Goal: Check status: Check status

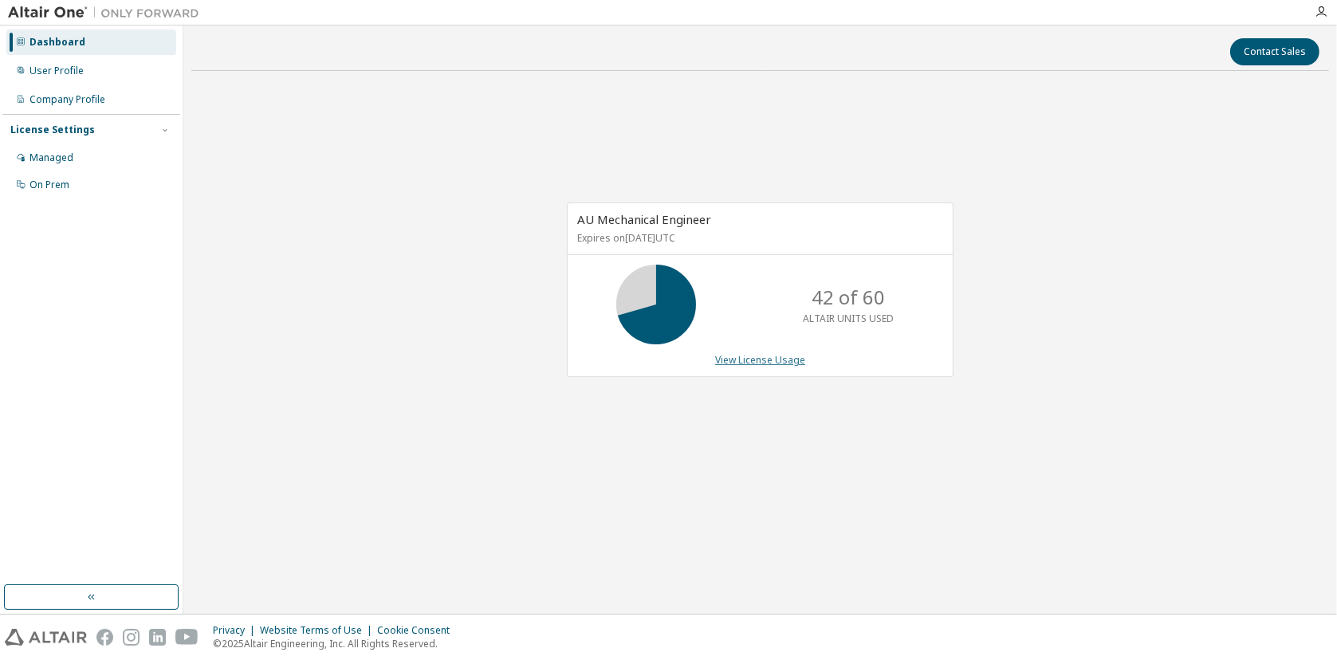
click at [754, 360] on link "View License Usage" at bounding box center [760, 360] width 90 height 14
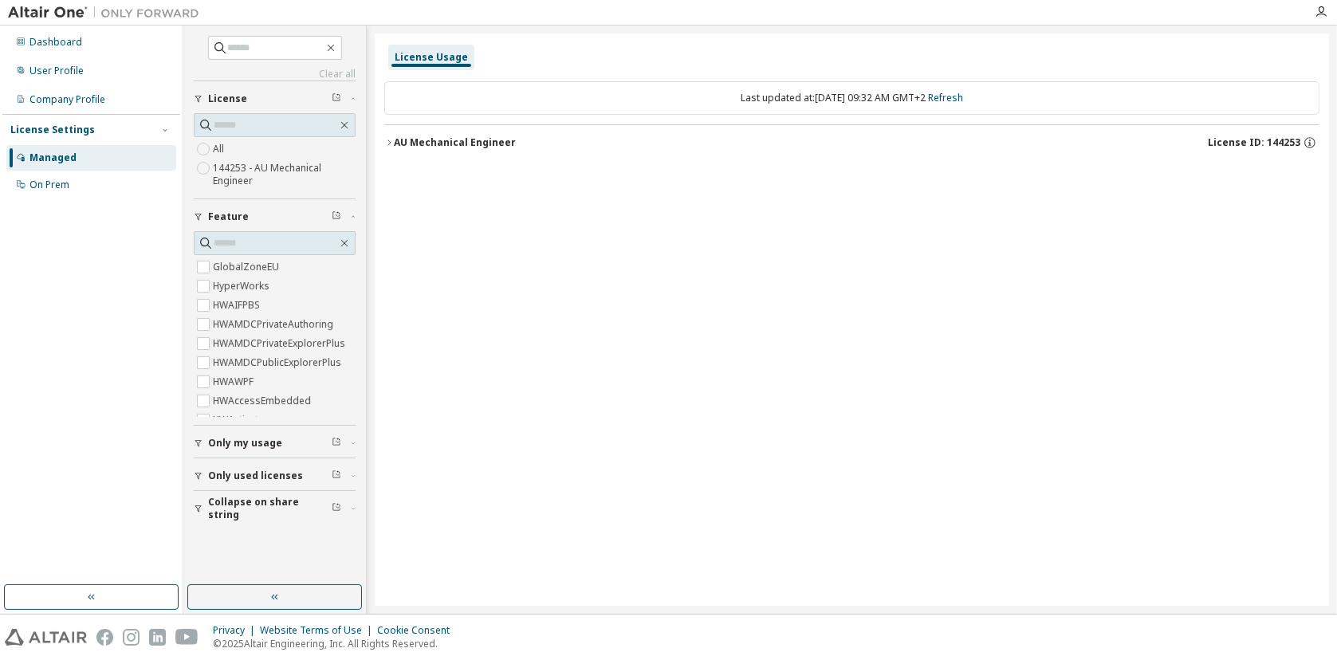
click at [387, 139] on icon "button" at bounding box center [389, 143] width 10 height 10
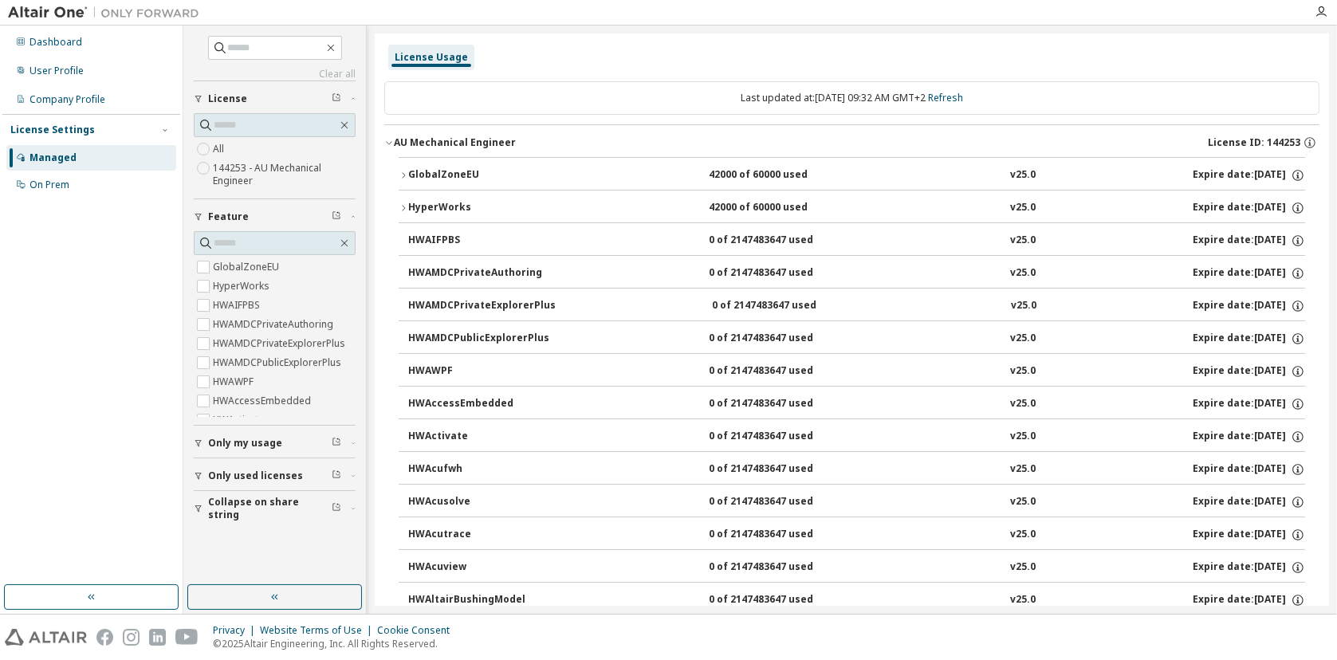
click at [403, 173] on icon "button" at bounding box center [403, 175] width 3 height 6
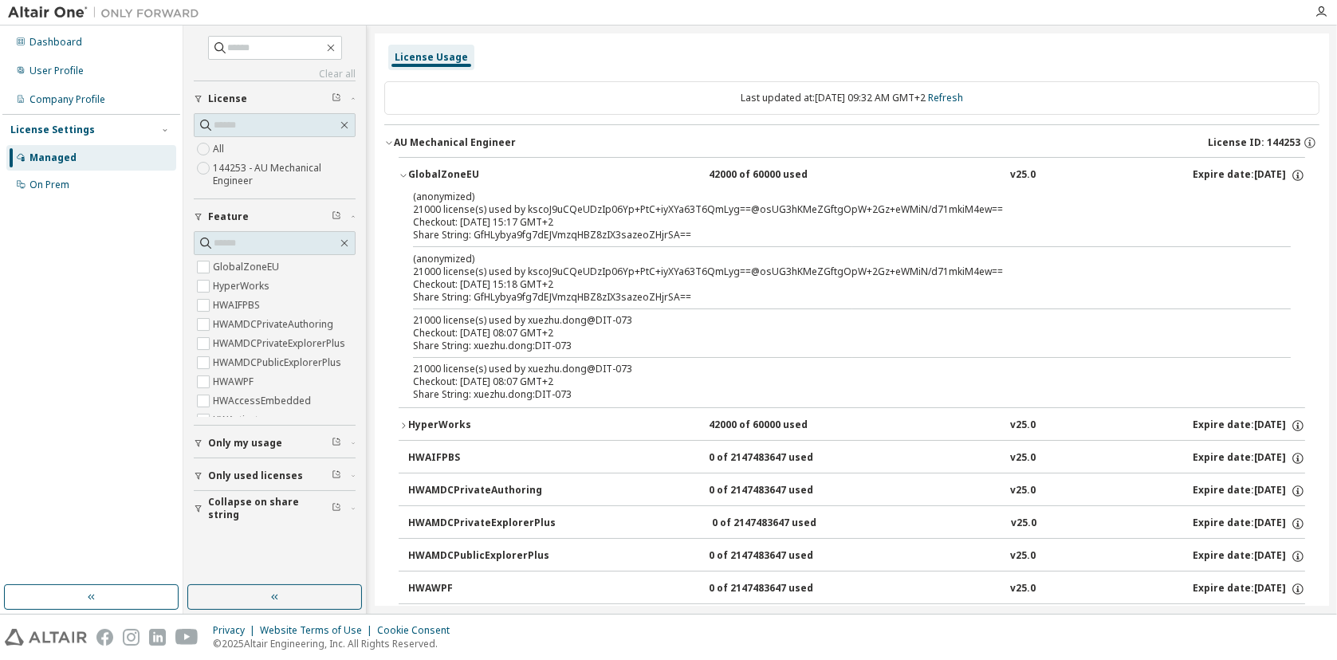
click at [406, 422] on icon "button" at bounding box center [404, 426] width 10 height 10
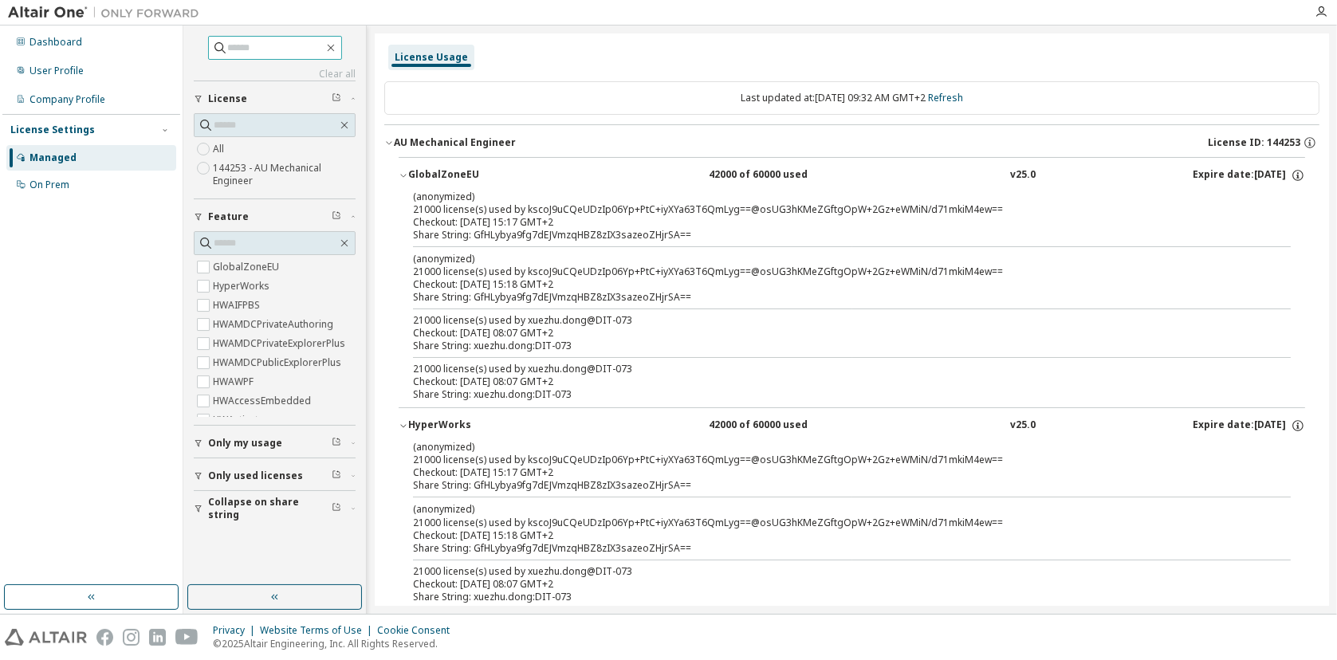
click at [244, 44] on input "text" at bounding box center [276, 48] width 96 height 16
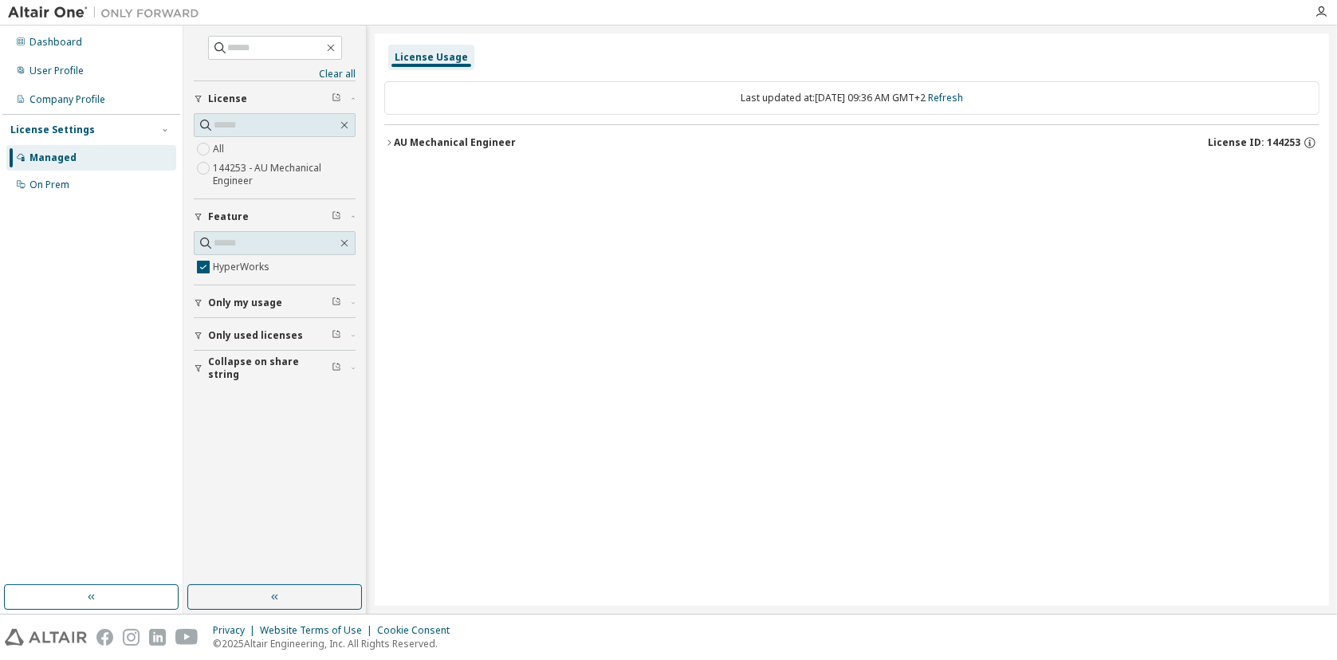
click at [388, 142] on icon "button" at bounding box center [389, 143] width 10 height 10
click at [407, 173] on icon "button" at bounding box center [404, 176] width 10 height 10
